Goal: Use online tool/utility: Utilize a website feature to perform a specific function

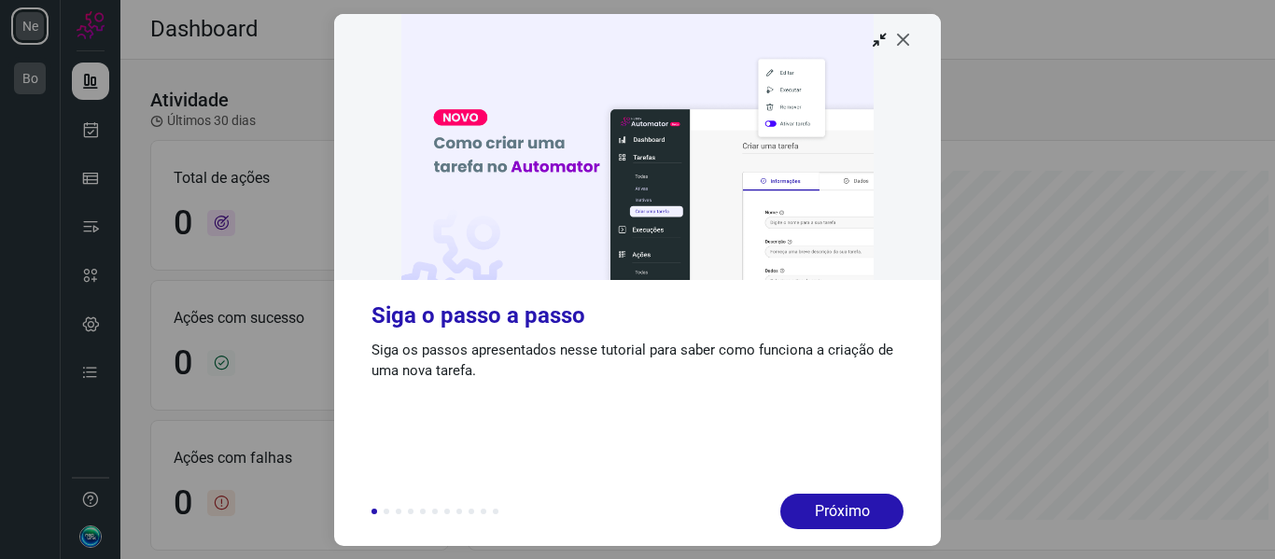
click at [904, 41] on icon at bounding box center [903, 39] width 19 height 19
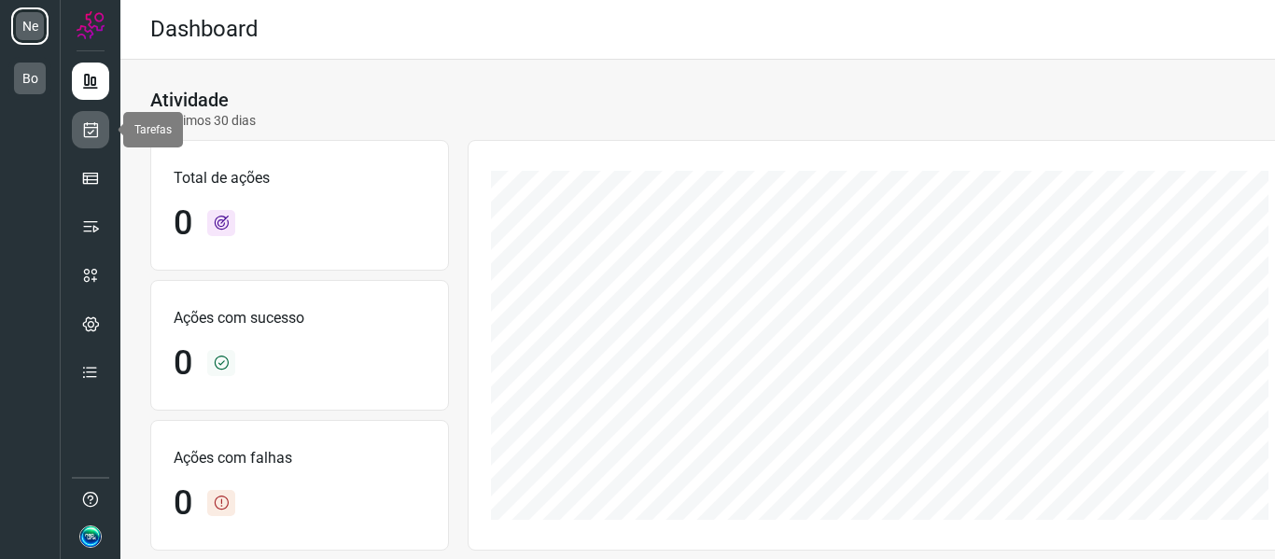
click at [90, 131] on icon at bounding box center [91, 129] width 20 height 19
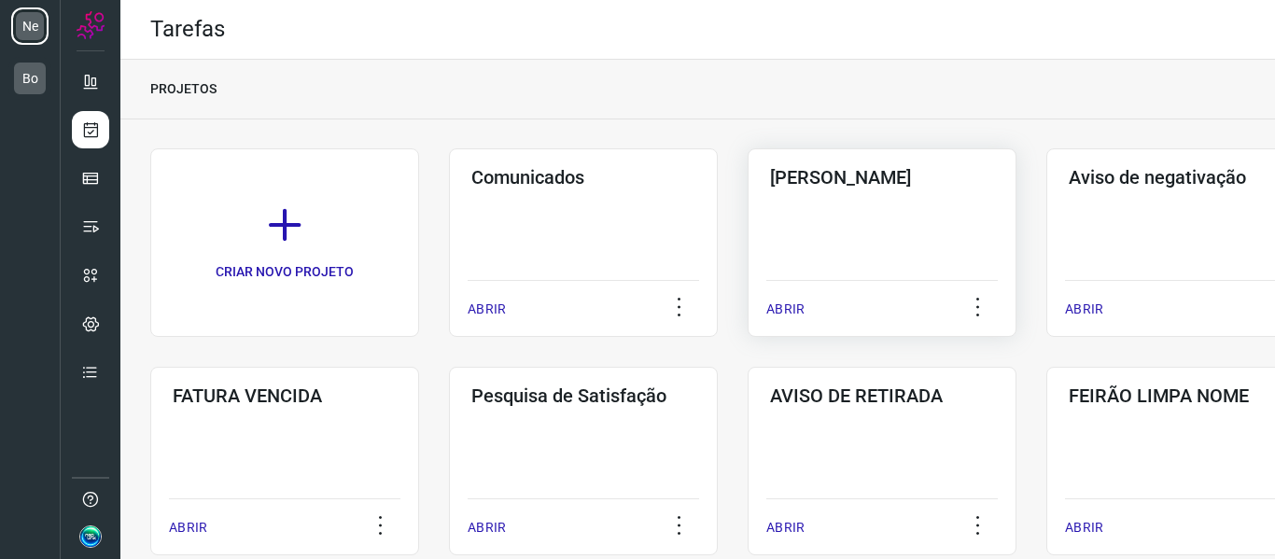
click at [1046, 225] on div "Pós Serviço ABRIR" at bounding box center [1180, 242] width 269 height 188
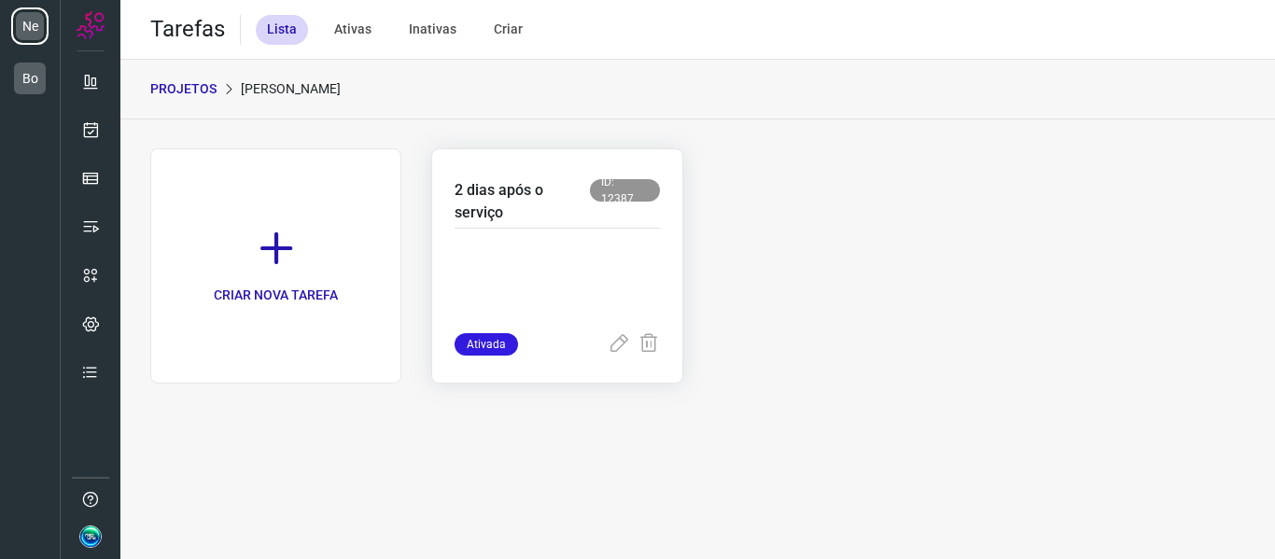
click at [532, 264] on p at bounding box center [556, 286] width 204 height 93
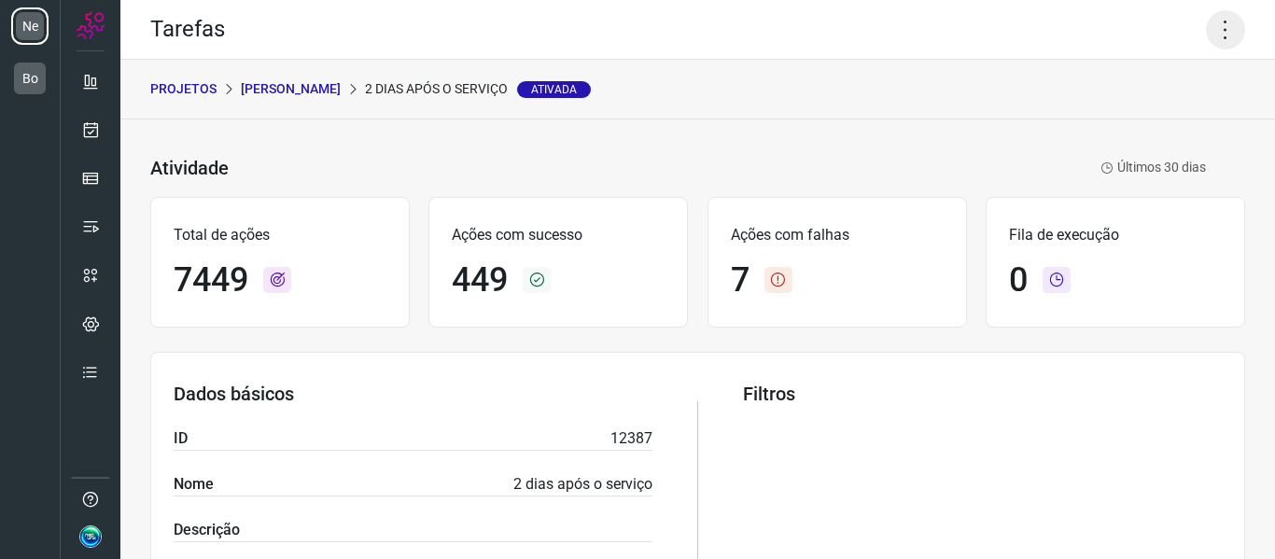
click at [1205, 35] on icon at bounding box center [1224, 29] width 39 height 39
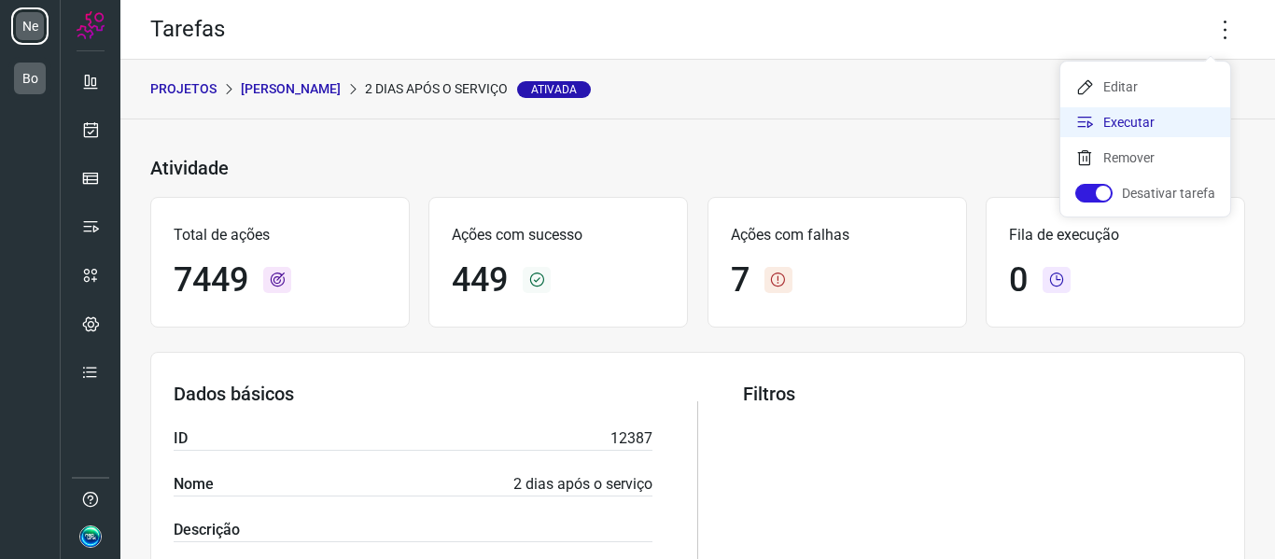
click at [1176, 120] on li "Executar" at bounding box center [1145, 122] width 170 height 30
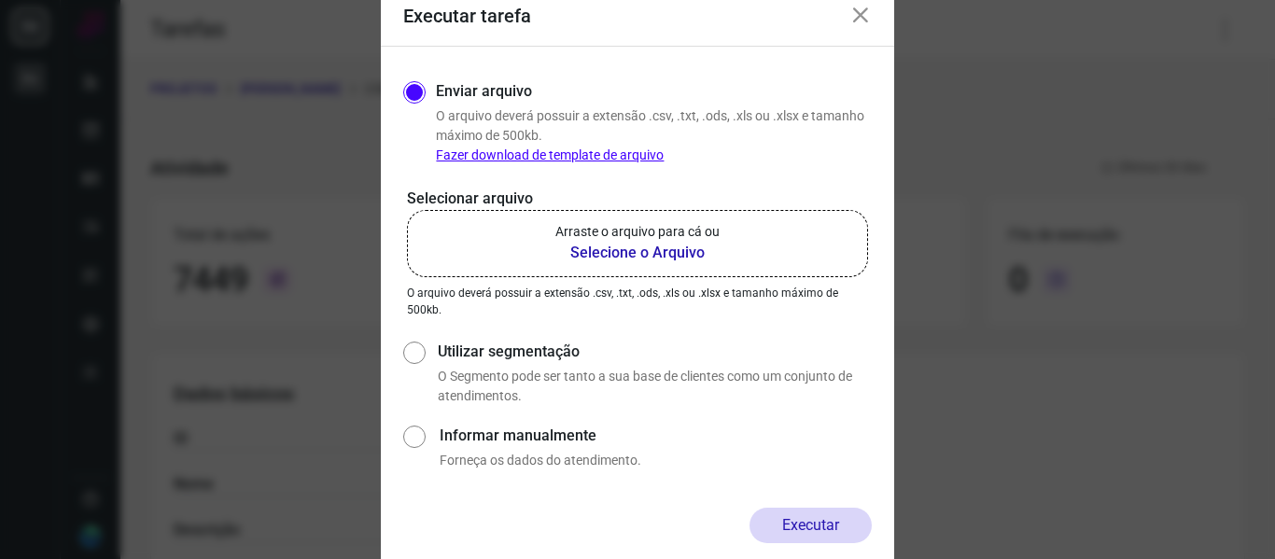
click at [679, 250] on b "Selecione o Arquivo" at bounding box center [637, 253] width 164 height 22
click at [0, 0] on input "Arraste o arquivo para cá ou Selecione o Arquivo" at bounding box center [0, 0] width 0 height 0
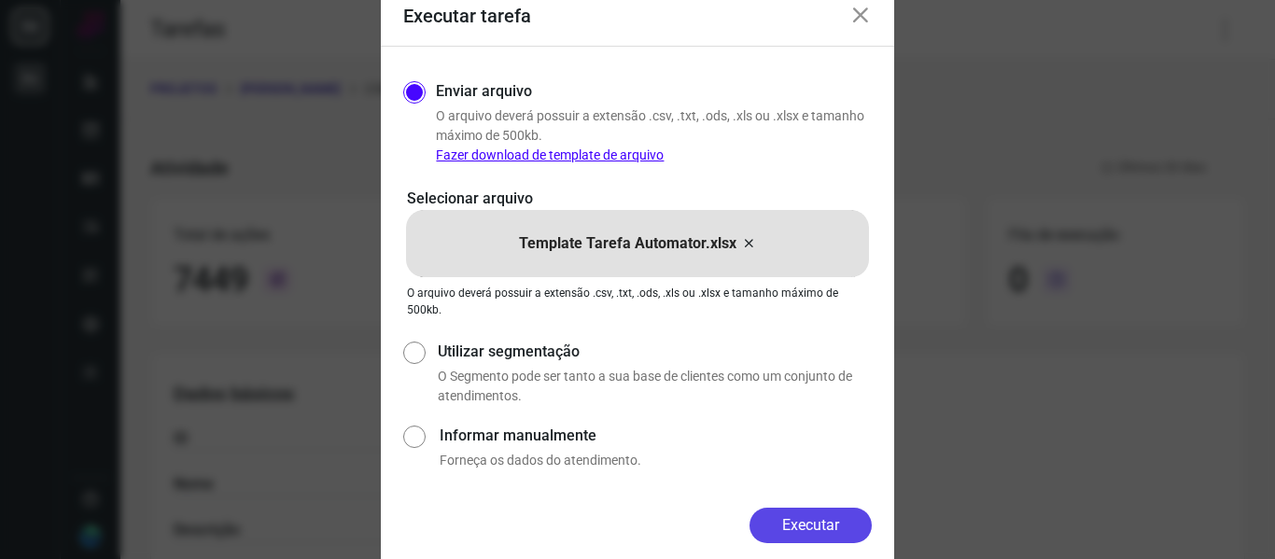
click at [782, 522] on button "Executar" at bounding box center [810, 525] width 122 height 35
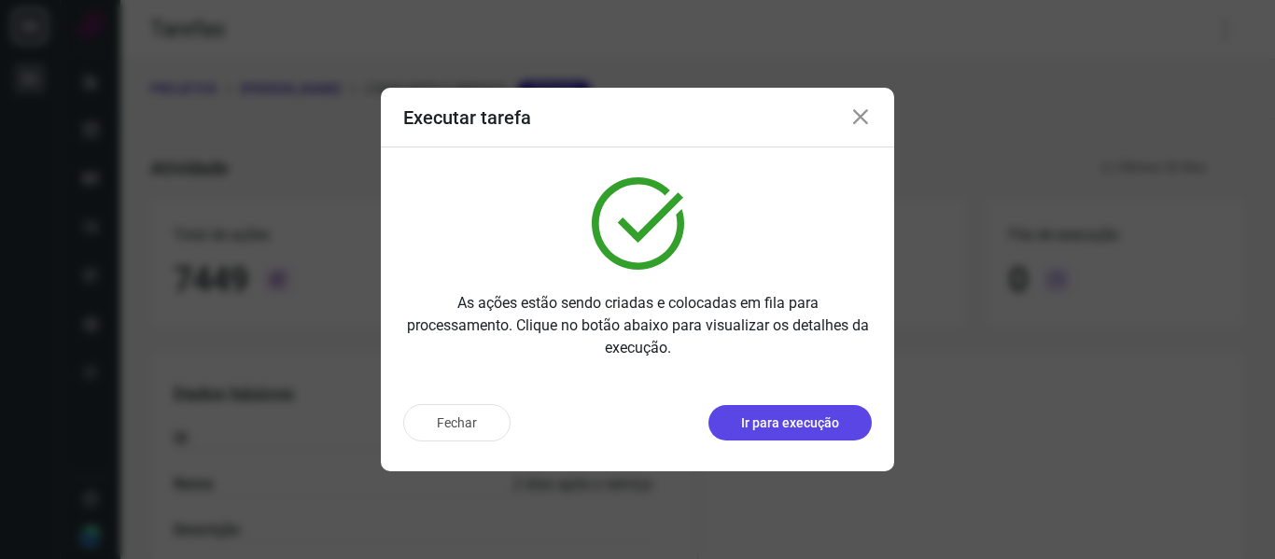
click at [801, 419] on p "Ir para execução" at bounding box center [790, 423] width 98 height 20
